Goal: Task Accomplishment & Management: Use online tool/utility

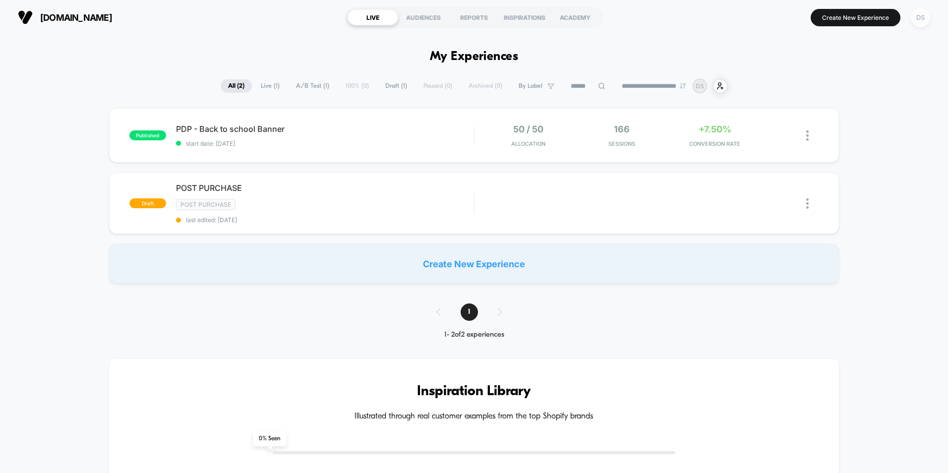
click at [922, 22] on div "DS" at bounding box center [920, 17] width 19 height 19
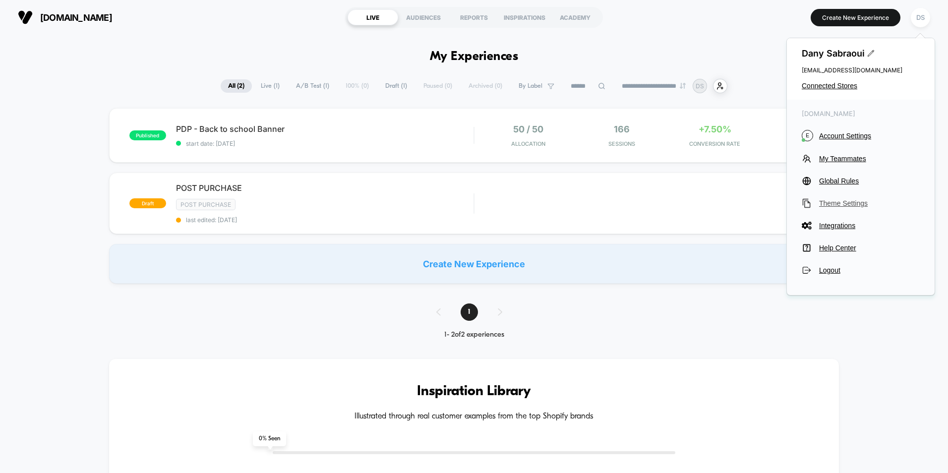
click at [842, 204] on span "Theme Settings" at bounding box center [869, 203] width 101 height 8
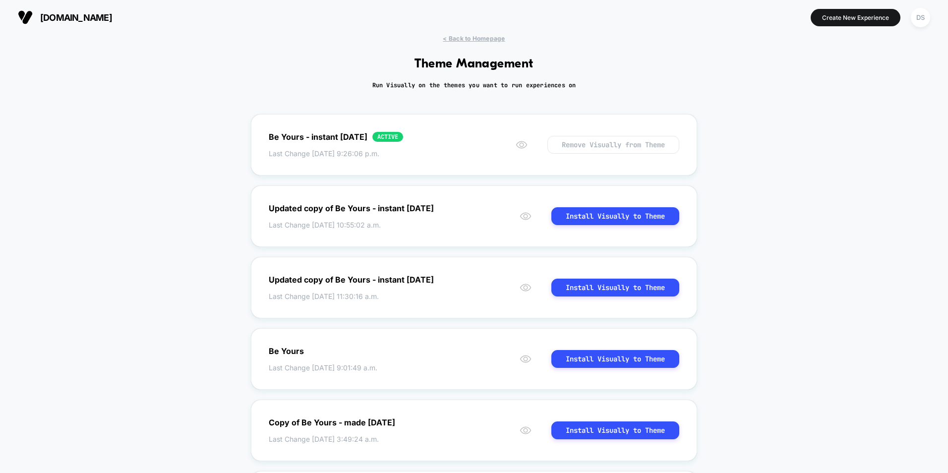
drag, startPoint x: 413, startPoint y: 86, endPoint x: 537, endPoint y: 103, distance: 126.1
click at [537, 103] on div "< Back to Homepage Theme Management Run Visually on the themes you want to run …" at bounding box center [474, 380] width 948 height 690
click at [391, 136] on div "Be Yours - instant [DATE] ACTIVE" at bounding box center [336, 137] width 134 height 10
click at [478, 43] on div "< Back to Homepage Theme Management Run Visually on the themes you want to run …" at bounding box center [474, 380] width 948 height 690
click at [482, 37] on span "< Back to Homepage" at bounding box center [474, 38] width 62 height 7
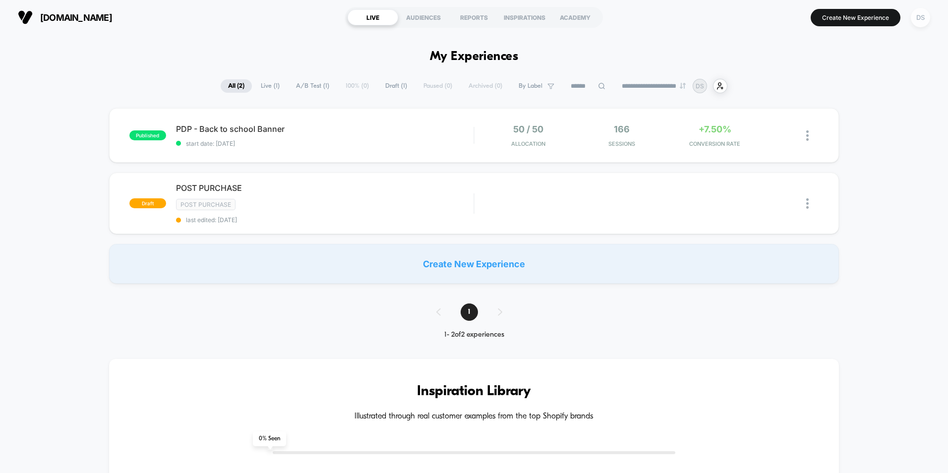
click at [923, 20] on div "DS" at bounding box center [920, 17] width 19 height 19
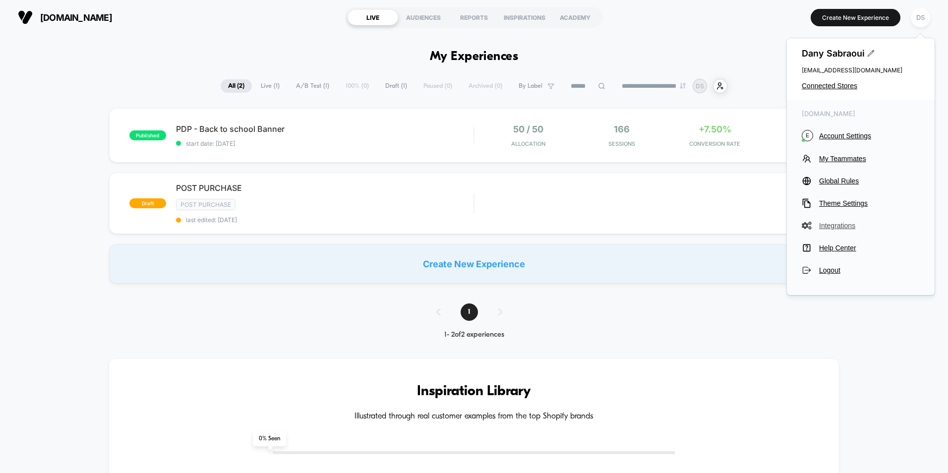
click at [841, 225] on span "Integrations" at bounding box center [869, 226] width 101 height 8
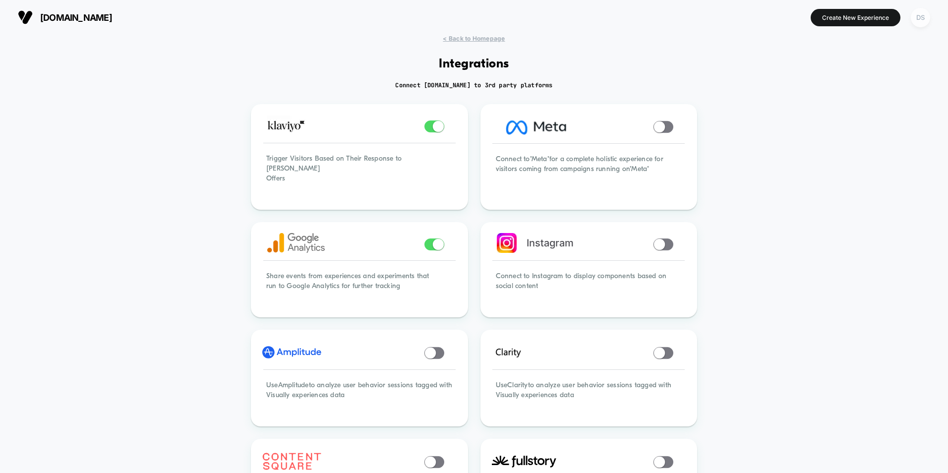
click at [928, 16] on div "DS" at bounding box center [920, 17] width 19 height 19
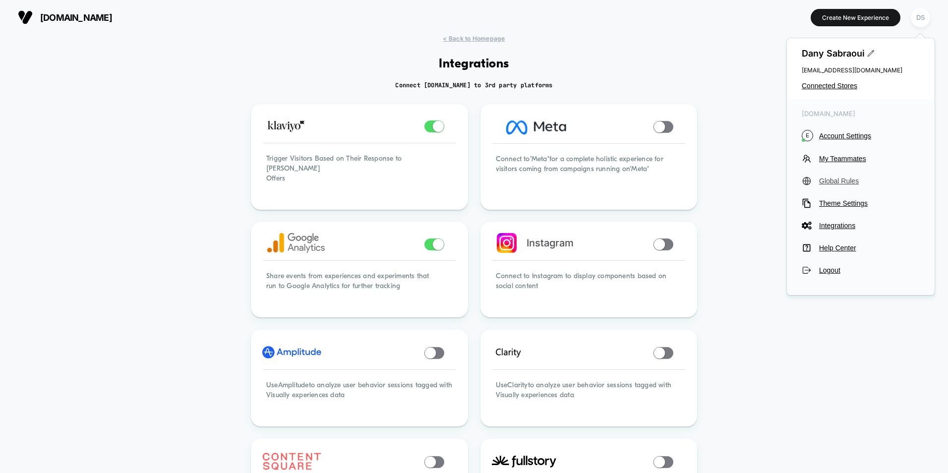
click at [845, 182] on span "Global Rules" at bounding box center [869, 181] width 101 height 8
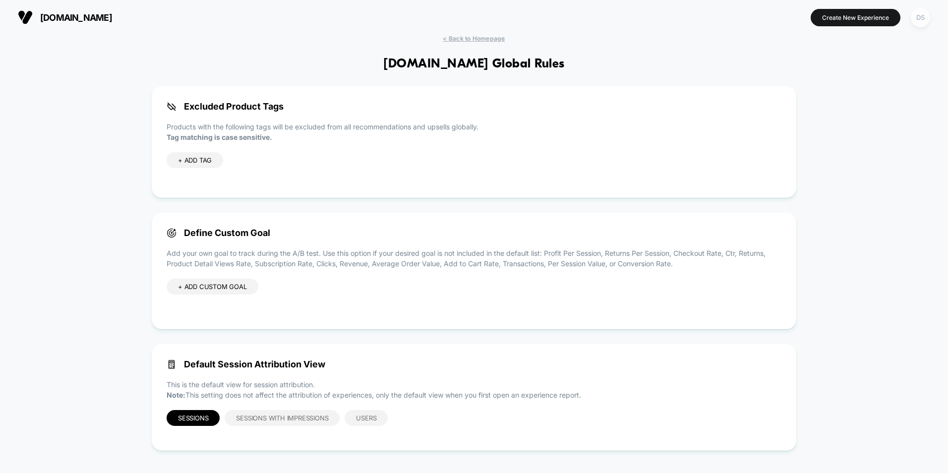
click at [921, 18] on div "DS" at bounding box center [920, 17] width 19 height 19
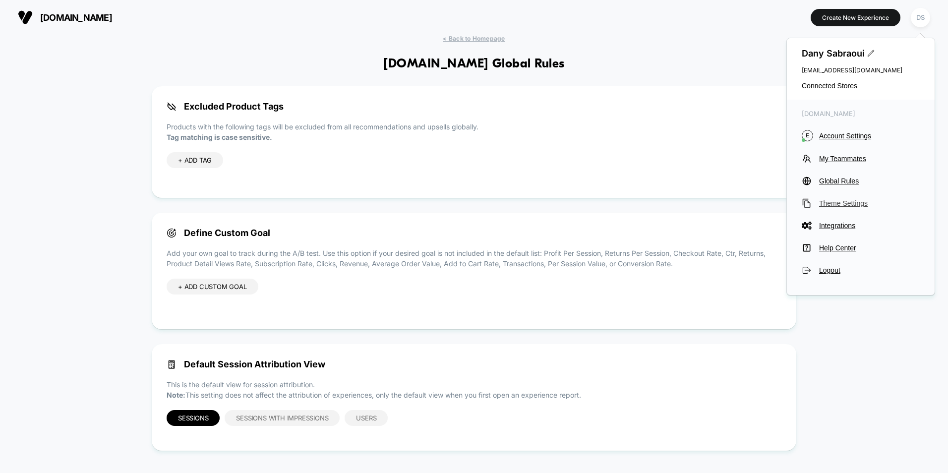
click at [842, 202] on span "Theme Settings" at bounding box center [869, 203] width 101 height 8
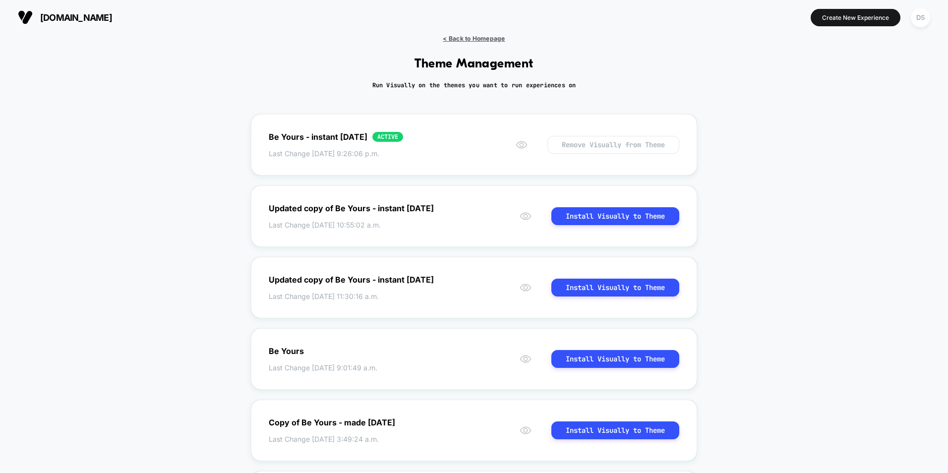
click at [480, 40] on span "< Back to Homepage" at bounding box center [474, 38] width 62 height 7
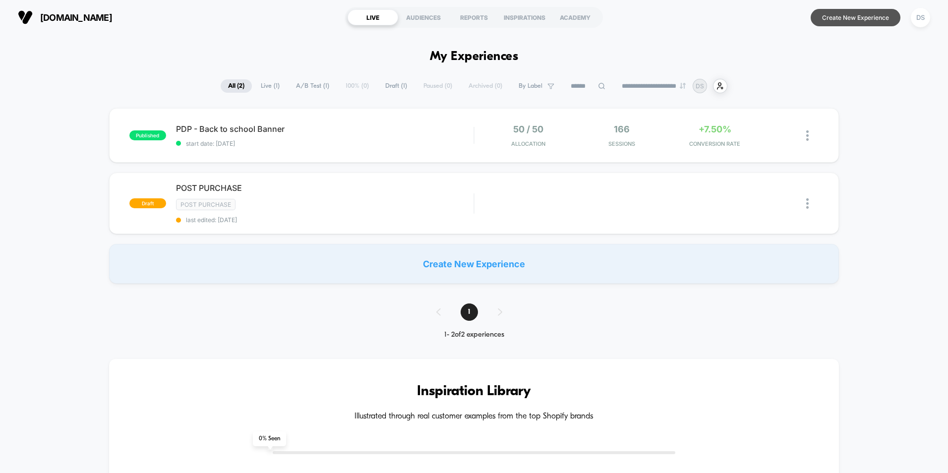
click at [829, 20] on button "Create New Experience" at bounding box center [856, 17] width 90 height 17
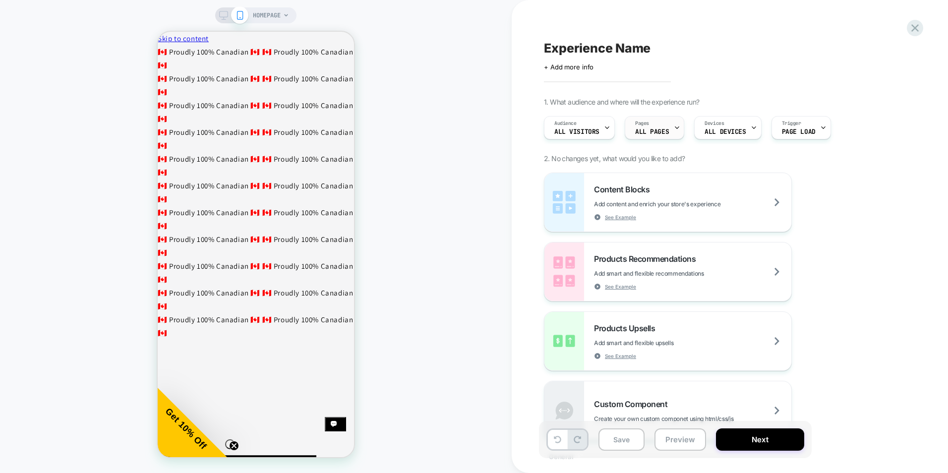
click at [649, 128] on div "Pages ALL PAGES" at bounding box center [652, 128] width 54 height 22
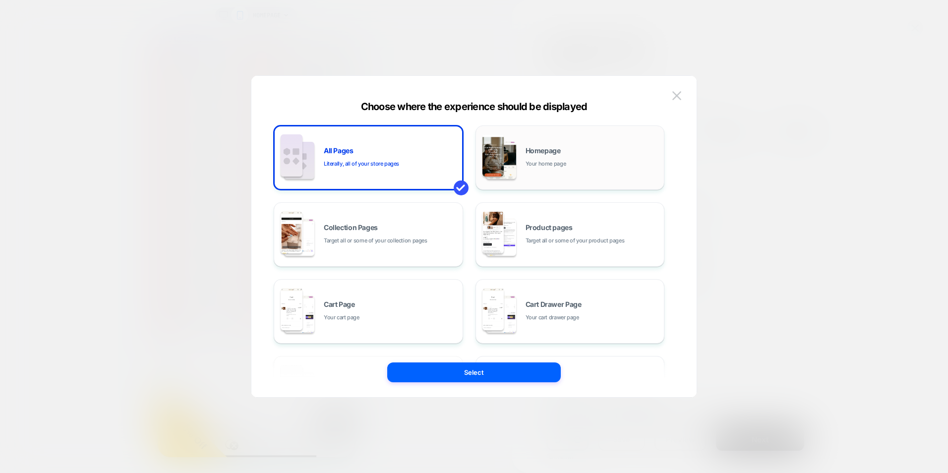
click at [556, 160] on span "Your home page" at bounding box center [546, 163] width 41 height 9
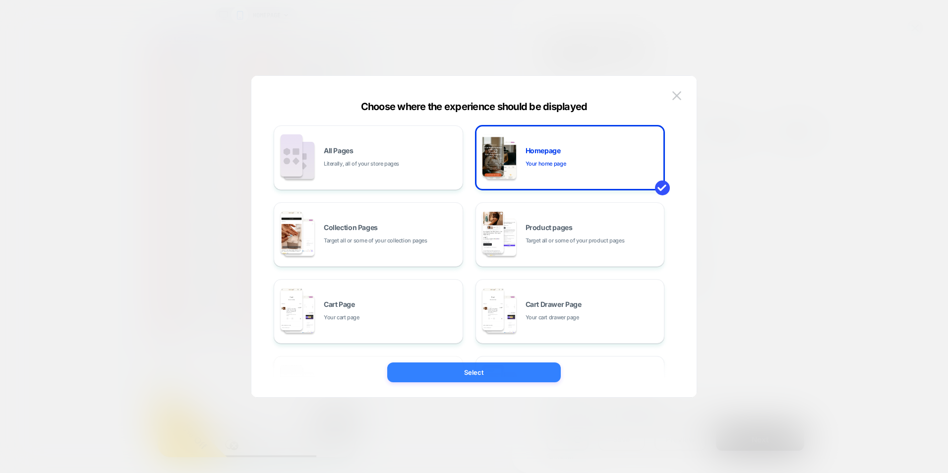
click at [0, 0] on button "Select" at bounding box center [0, 0] width 0 height 0
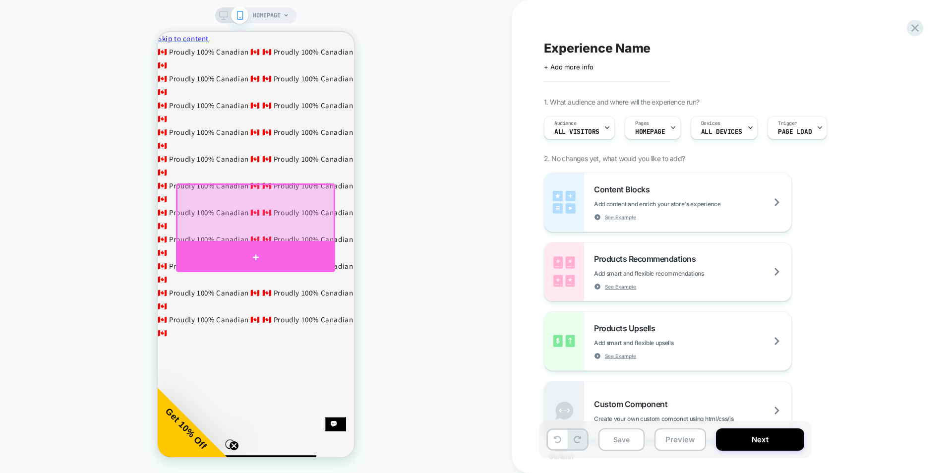
click at [245, 257] on div at bounding box center [255, 257] width 159 height 30
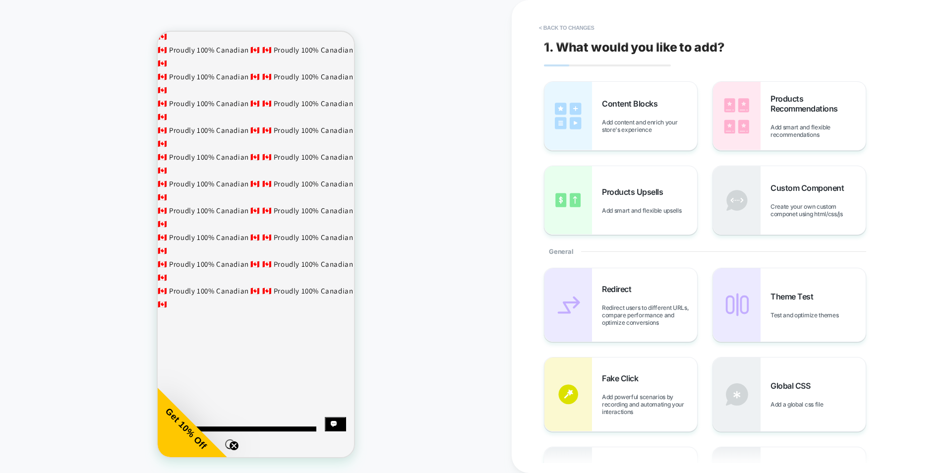
scroll to position [29, 0]
click at [661, 119] on span "Add content and enrich your store's experience" at bounding box center [649, 126] width 95 height 15
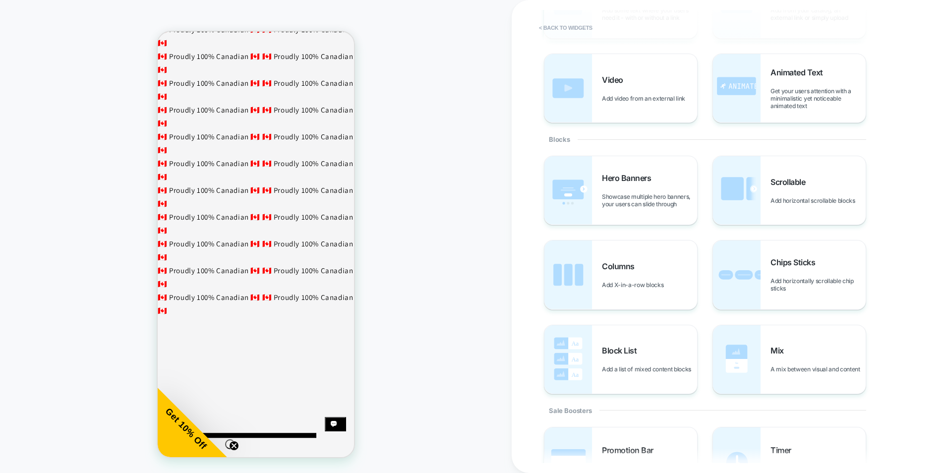
scroll to position [0, 0]
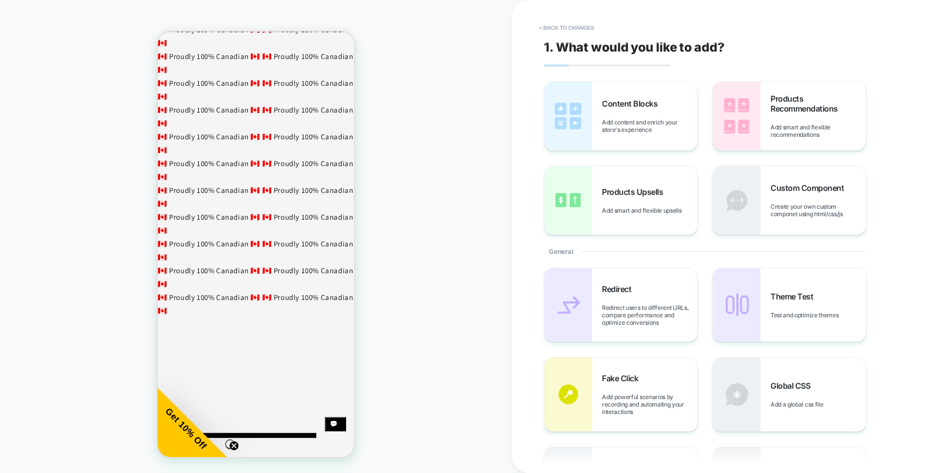
scroll to position [31, 0]
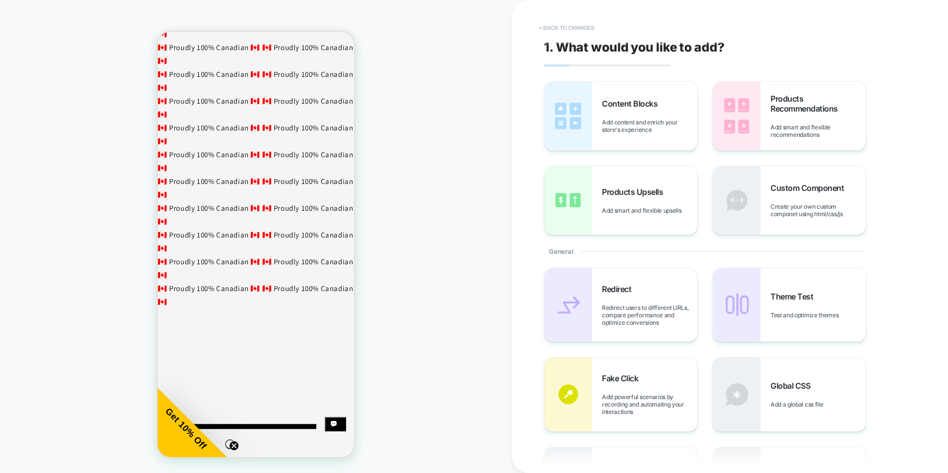
click at [576, 24] on button "< Back to changes" at bounding box center [566, 28] width 65 height 16
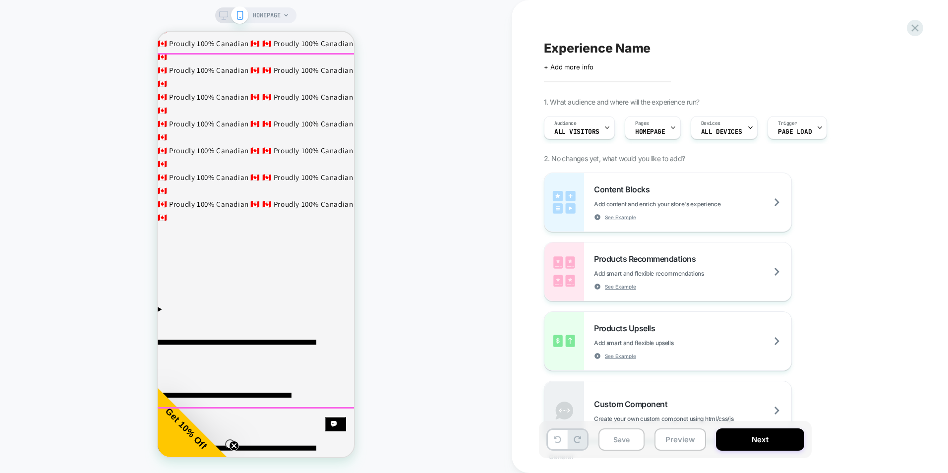
scroll to position [0, 0]
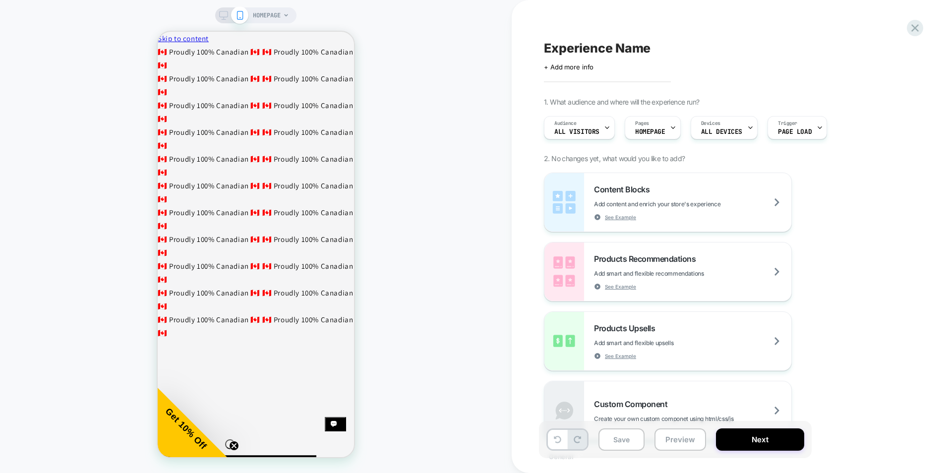
click at [274, 19] on span "HOMEPAGE" at bounding box center [267, 15] width 28 height 16
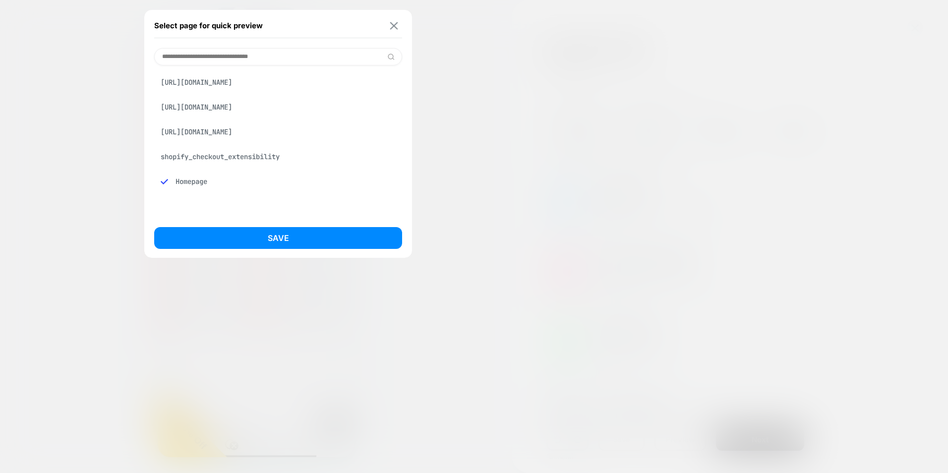
click at [397, 24] on img at bounding box center [394, 25] width 8 height 7
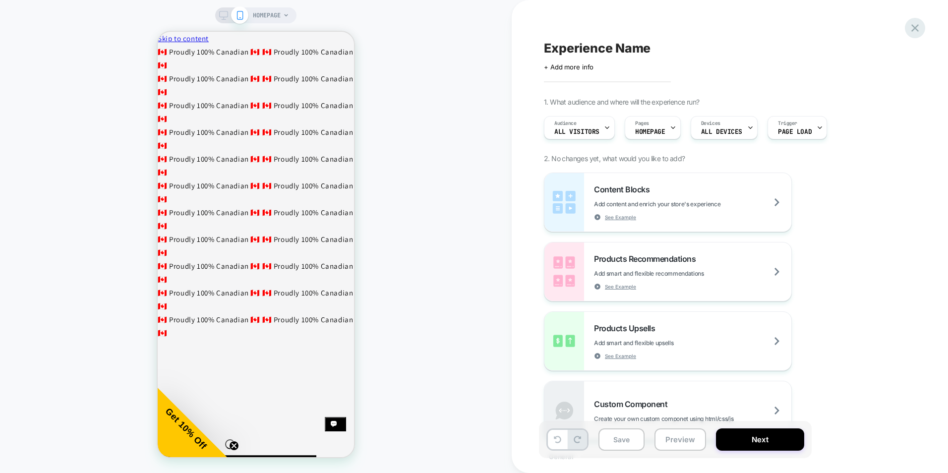
click at [911, 22] on icon at bounding box center [914, 27] width 13 height 13
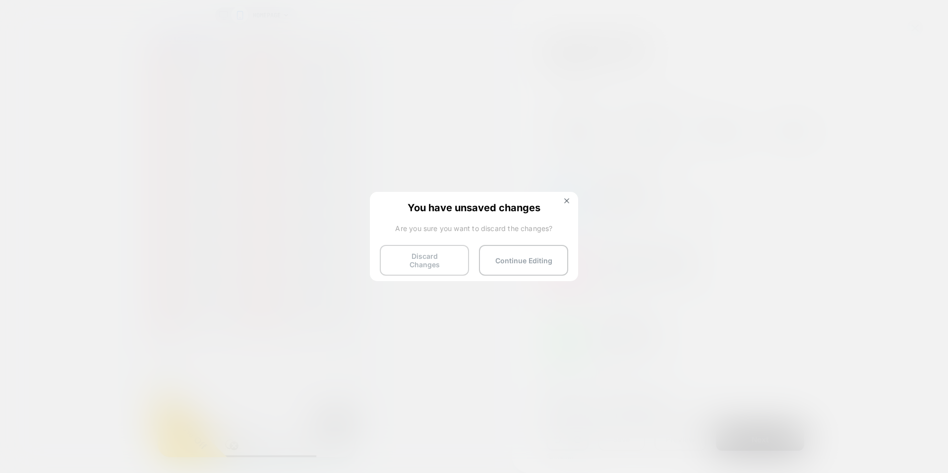
click at [462, 255] on button "Discard Changes" at bounding box center [424, 260] width 89 height 31
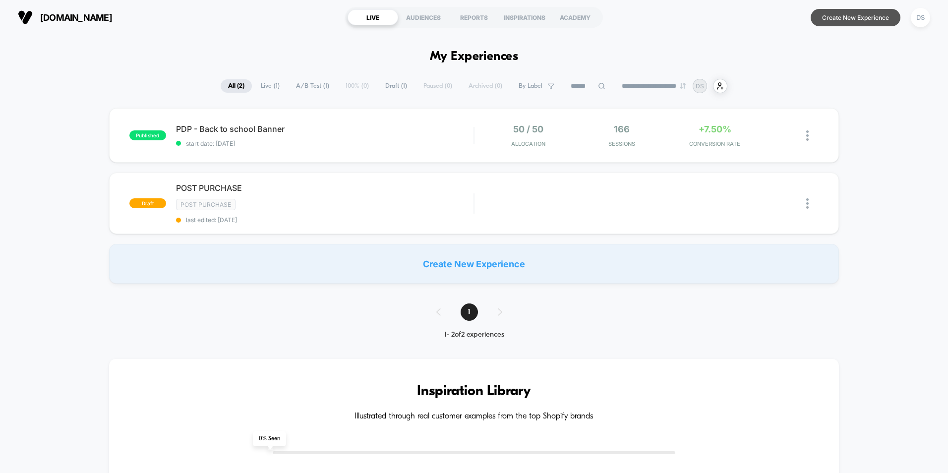
click at [866, 15] on button "Create New Experience" at bounding box center [856, 17] width 90 height 17
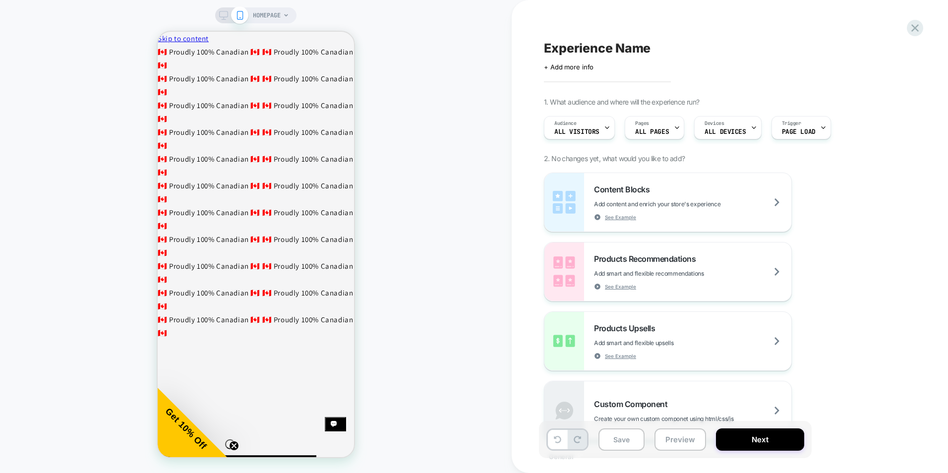
click at [278, 20] on span "HOMEPAGE" at bounding box center [267, 15] width 28 height 16
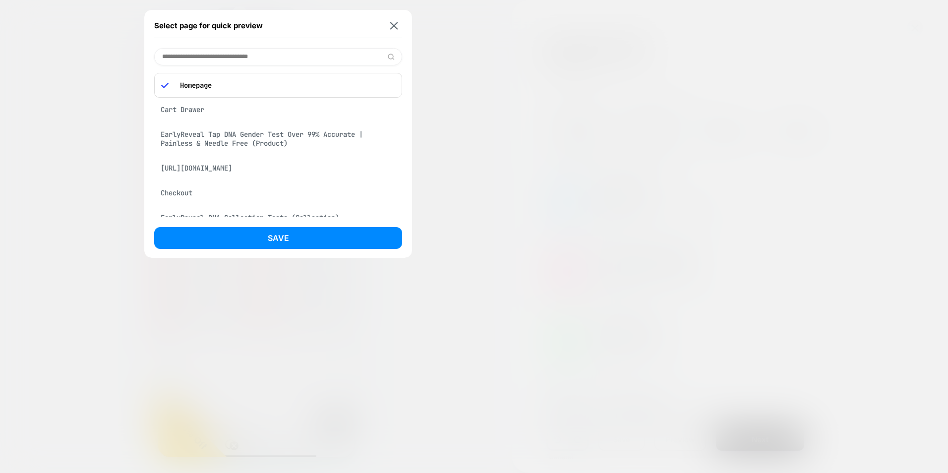
click at [395, 18] on div "Select page for quick preview" at bounding box center [278, 25] width 248 height 25
click at [392, 28] on img at bounding box center [394, 25] width 8 height 7
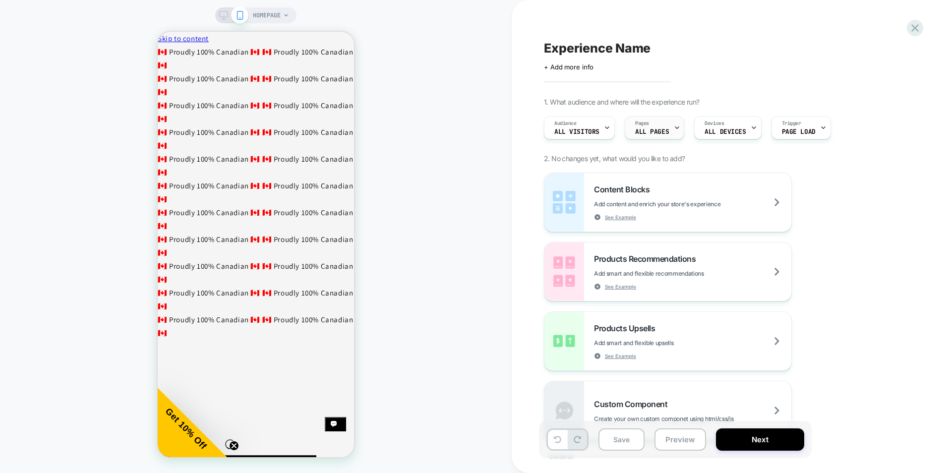
click at [662, 131] on span "ALL PAGES" at bounding box center [652, 131] width 34 height 7
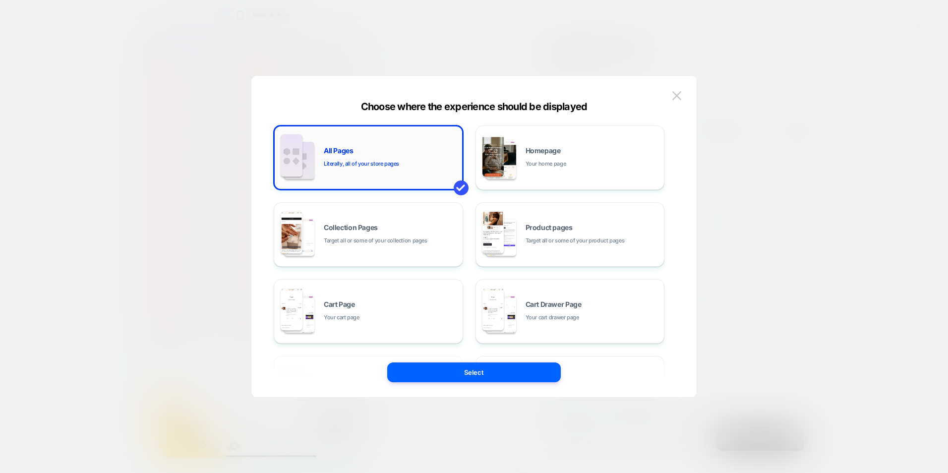
click at [336, 150] on span "All Pages" at bounding box center [339, 150] width 30 height 7
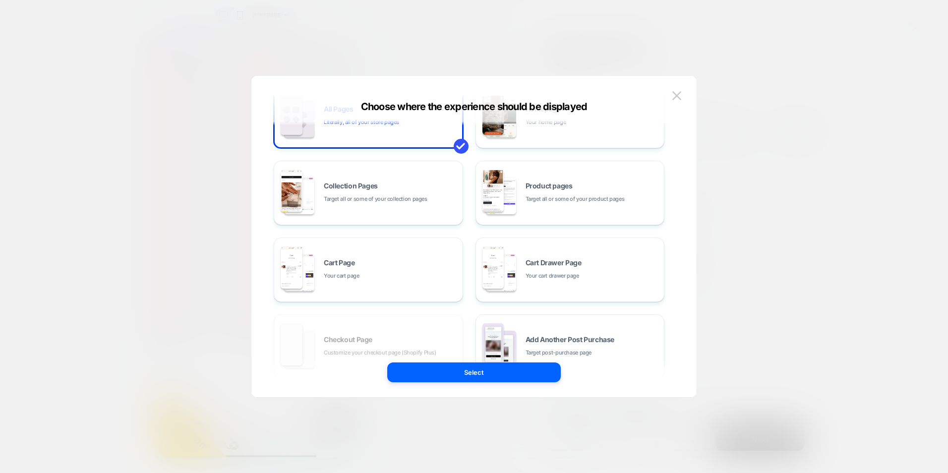
scroll to position [150, 0]
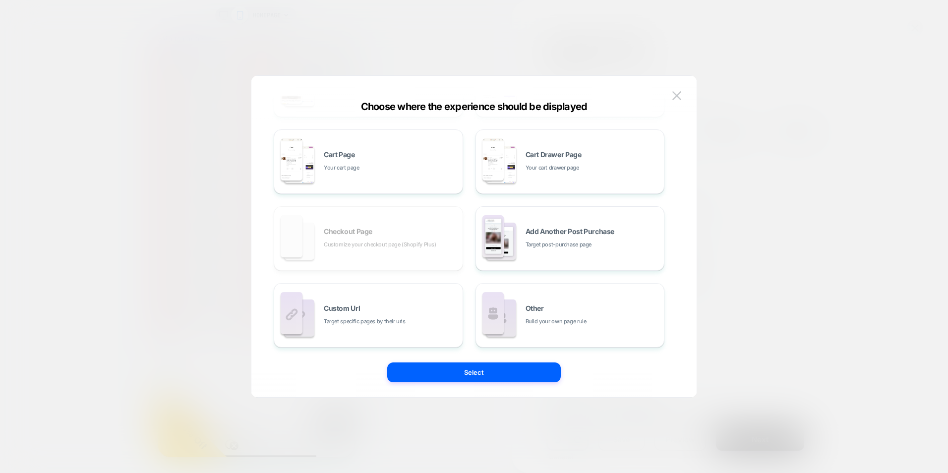
click at [374, 246] on div "All Pages Literally, all of your store pages Homepage Your home page Collection…" at bounding box center [469, 162] width 391 height 372
click at [409, 335] on div "Custom Url Target specific pages by their urls" at bounding box center [368, 315] width 179 height 55
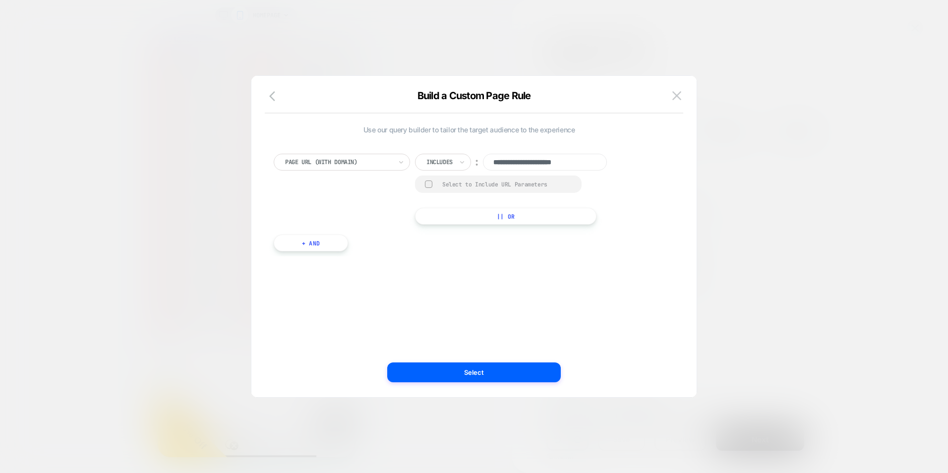
scroll to position [0, 0]
click at [674, 90] on button at bounding box center [676, 95] width 15 height 15
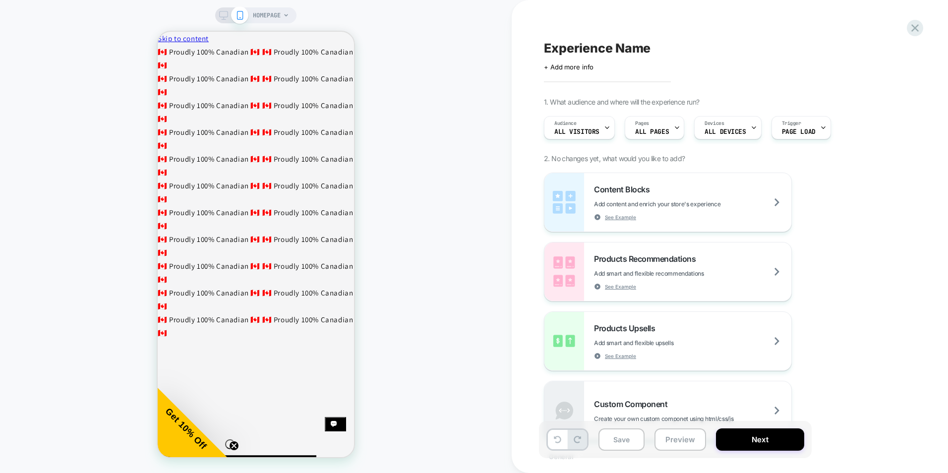
click at [264, 17] on span "HOMEPAGE" at bounding box center [267, 15] width 28 height 16
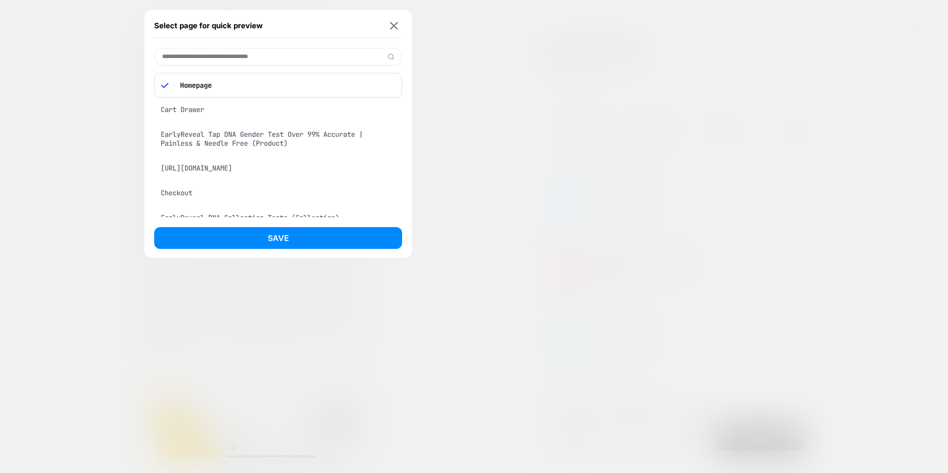
click at [237, 175] on div "[URL][DOMAIN_NAME]" at bounding box center [278, 168] width 248 height 19
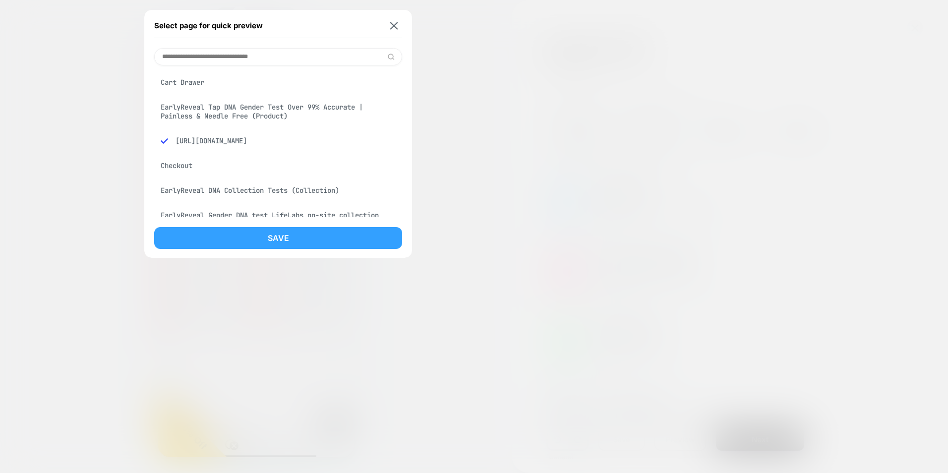
click at [279, 243] on button "Save" at bounding box center [278, 238] width 248 height 22
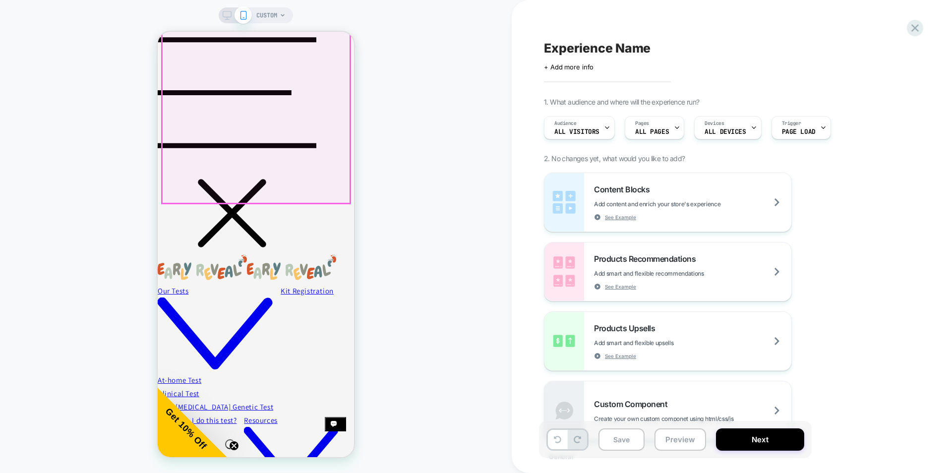
scroll to position [100, 0]
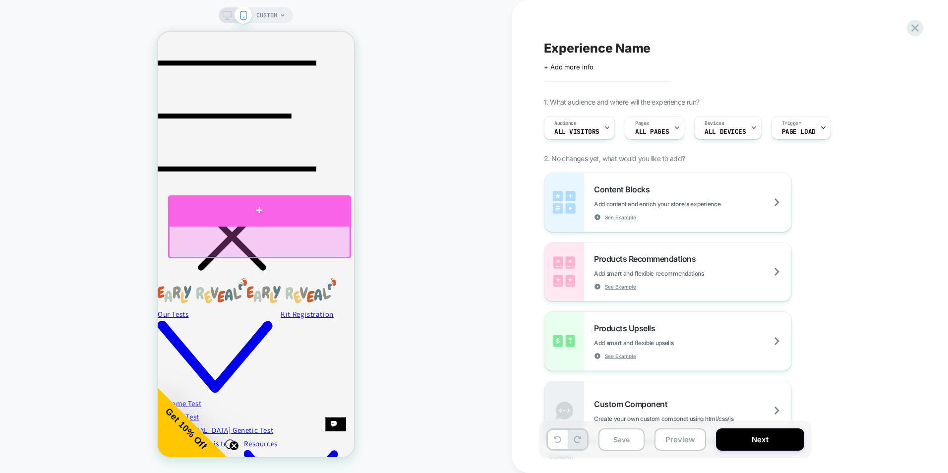
click at [261, 207] on div at bounding box center [259, 210] width 182 height 30
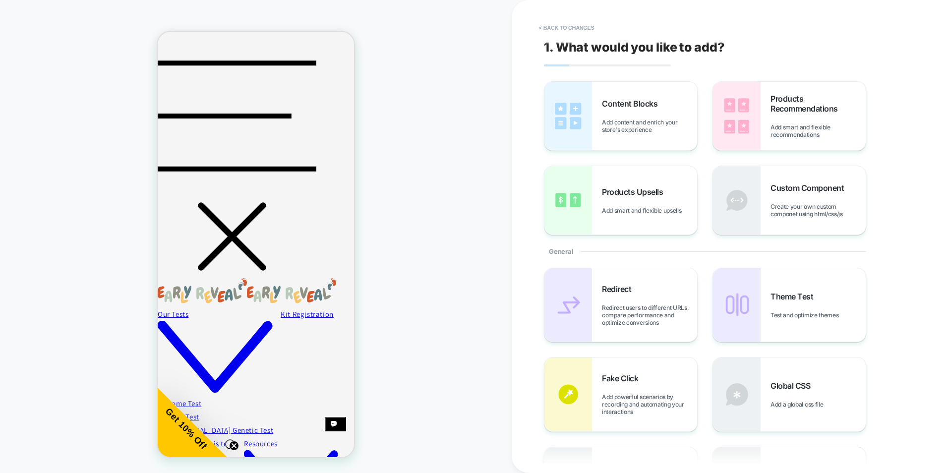
scroll to position [95, 0]
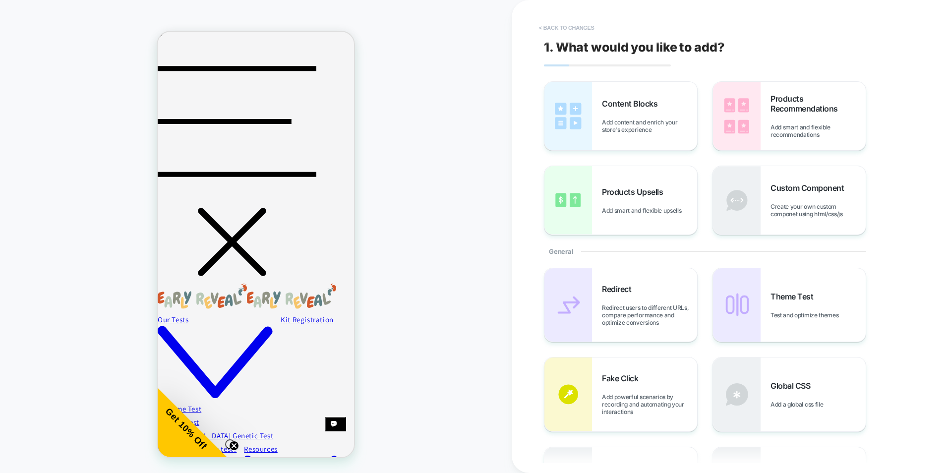
click at [573, 29] on button "< Back to changes" at bounding box center [566, 28] width 65 height 16
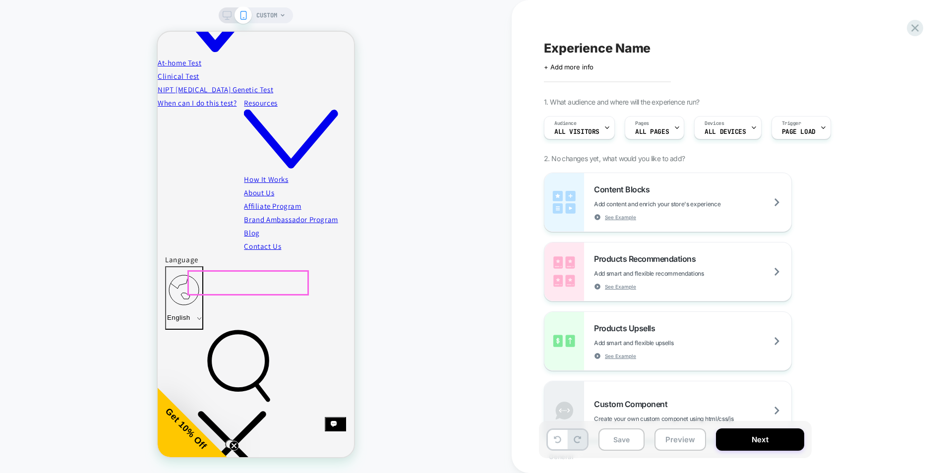
scroll to position [442, 0]
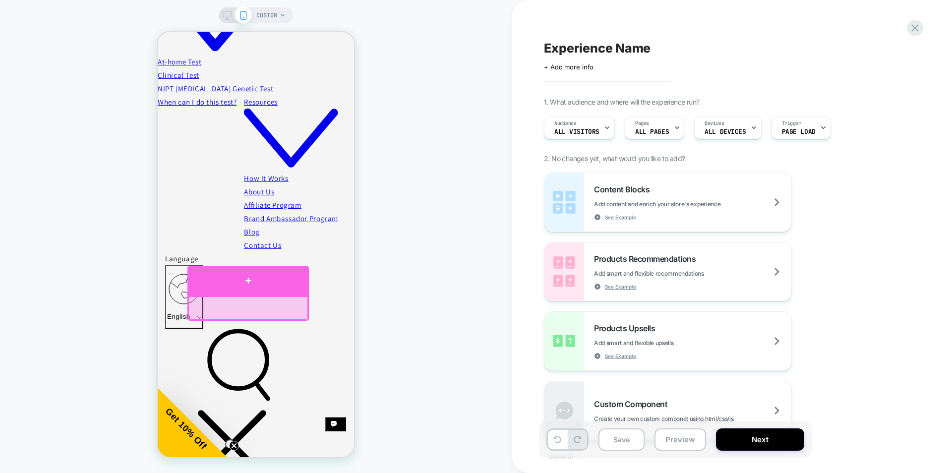
click at [245, 281] on div at bounding box center [247, 281] width 121 height 30
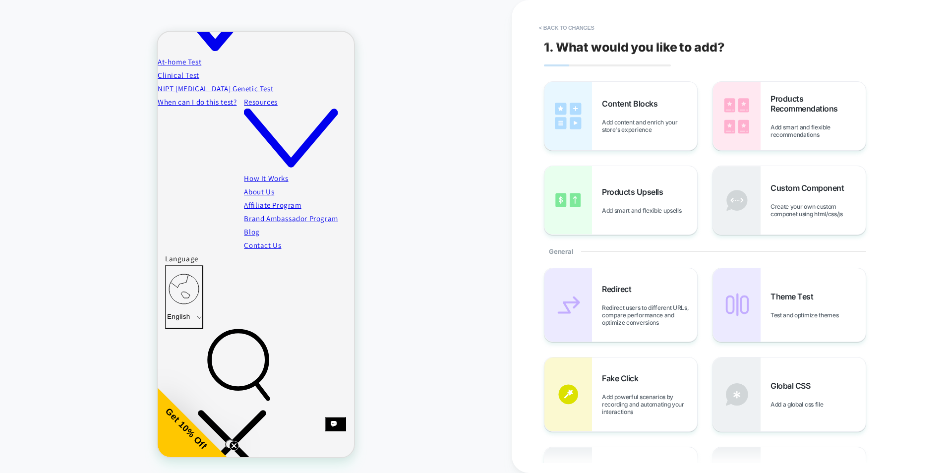
scroll to position [479, 0]
